Goal: Check status: Check status

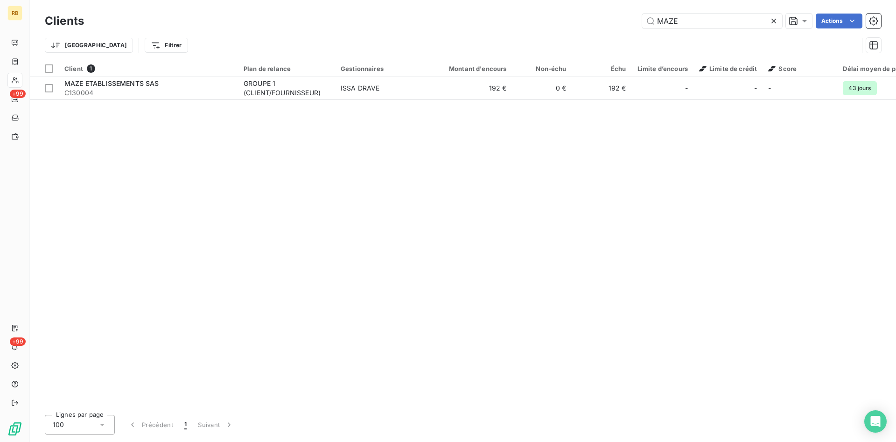
type input "MAZE"
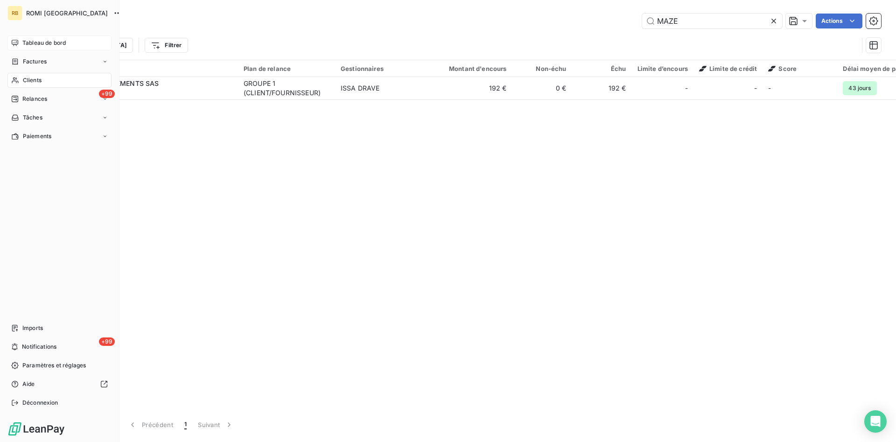
click at [28, 43] on span "Tableau de bord" at bounding box center [43, 43] width 43 height 8
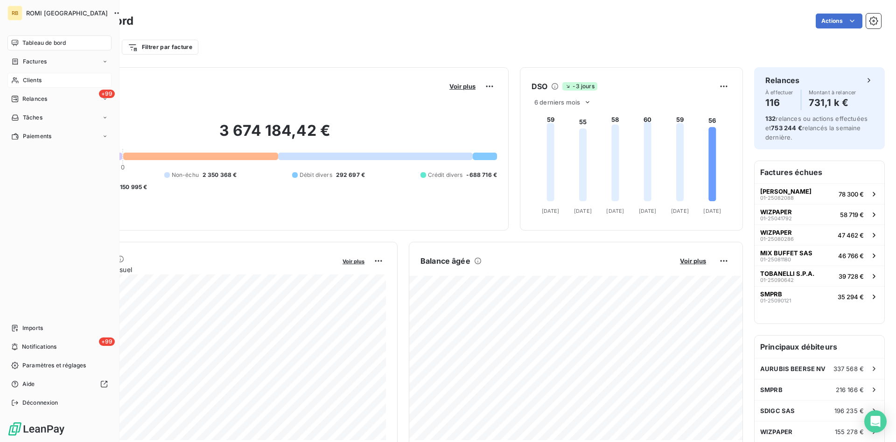
click at [50, 81] on div "Clients" at bounding box center [59, 80] width 104 height 15
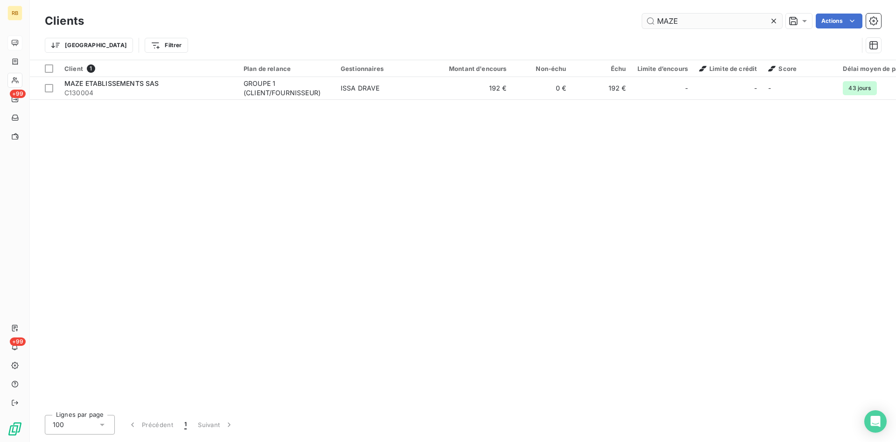
drag, startPoint x: 679, startPoint y: 22, endPoint x: 611, endPoint y: 19, distance: 68.2
click at [642, 19] on input "MAZE" at bounding box center [712, 21] width 140 height 15
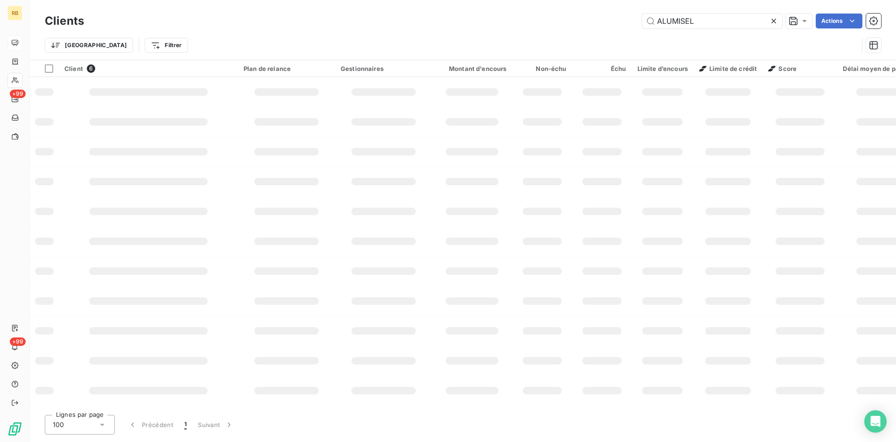
type input "ALUMISEL"
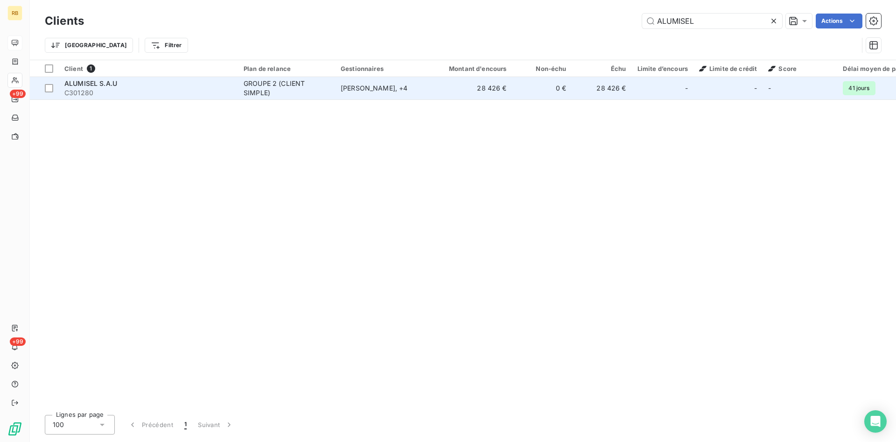
click at [588, 91] on td "28 426 €" at bounding box center [602, 88] width 60 height 22
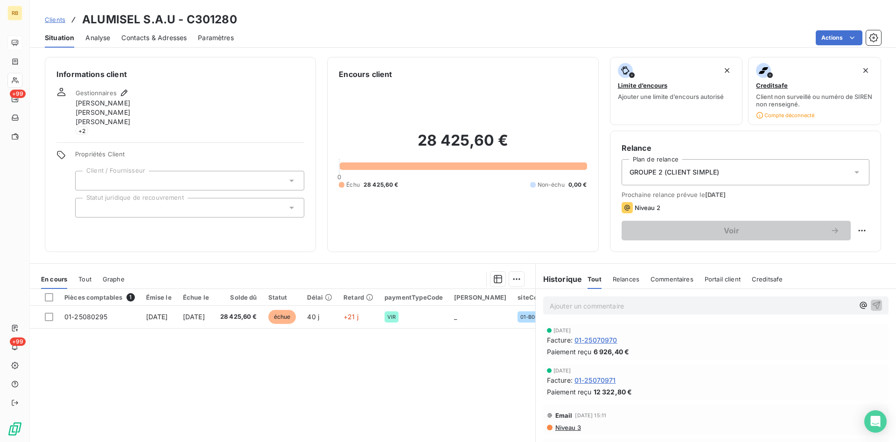
click at [566, 427] on span "Niveau 3" at bounding box center [567, 427] width 27 height 7
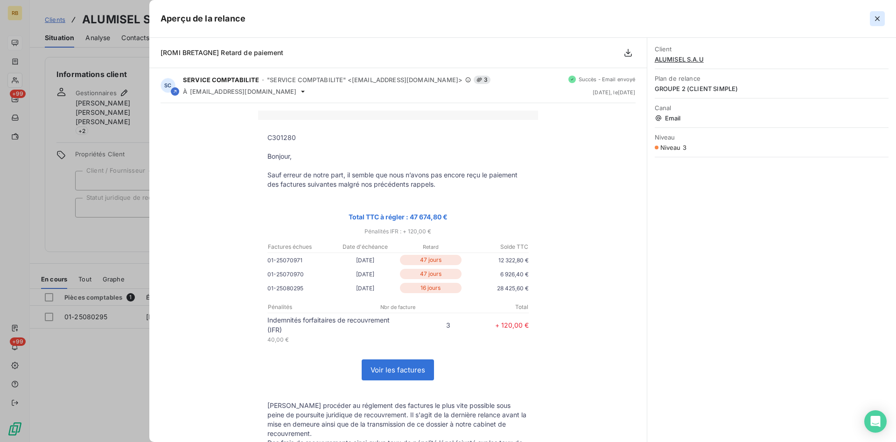
click at [878, 16] on icon "button" at bounding box center [876, 18] width 9 height 9
